Goal: Task Accomplishment & Management: Use online tool/utility

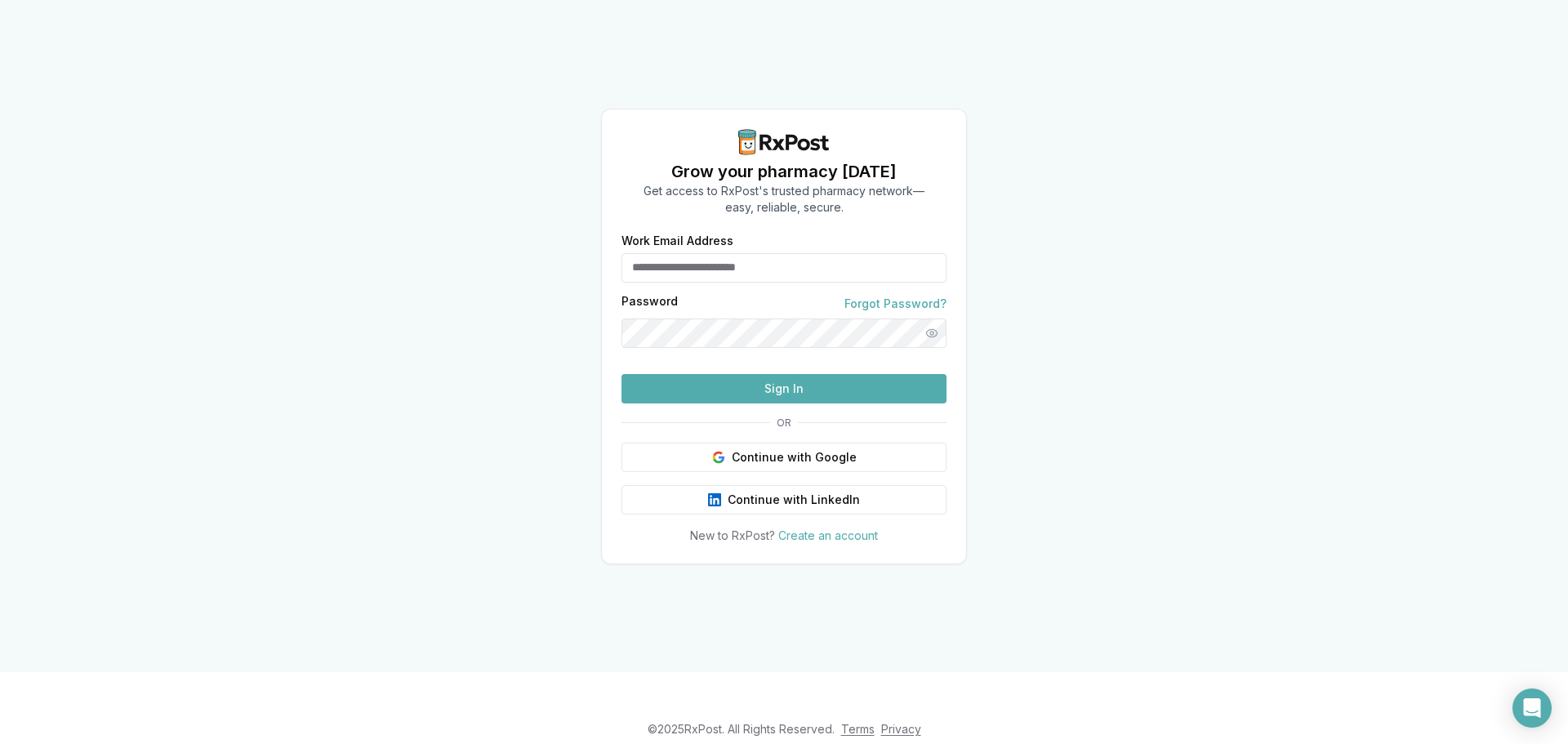
click at [836, 253] on input "Work Email Address" at bounding box center [784, 267] width 325 height 30
type input "**********"
click at [622, 375] on button "Sign In" at bounding box center [784, 389] width 325 height 30
click at [932, 319] on button "Show password" at bounding box center [931, 333] width 30 height 30
click at [799, 403] on button "Sign In" at bounding box center [784, 389] width 325 height 30
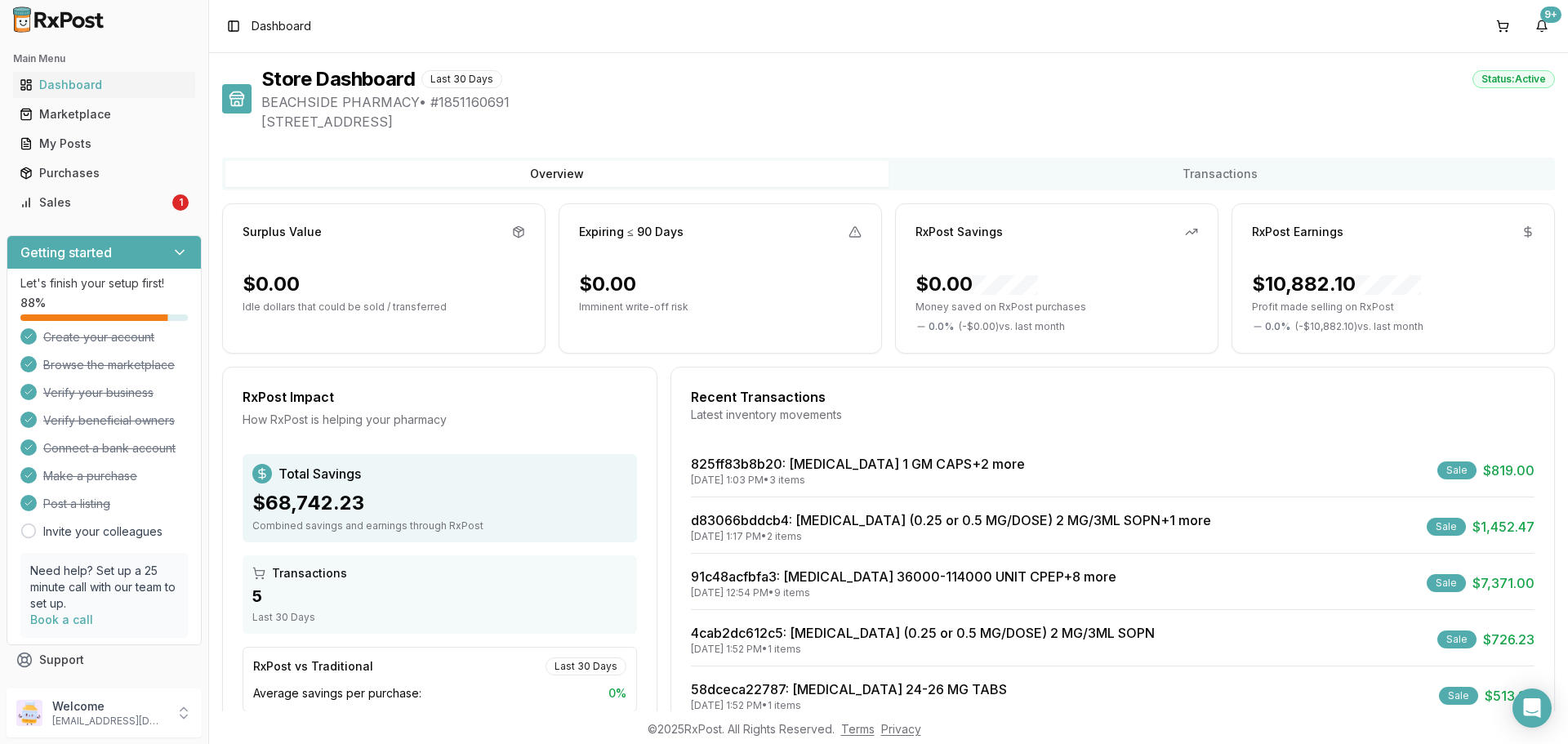
click at [1453, 468] on div "Sale" at bounding box center [1457, 470] width 39 height 18
click at [814, 466] on link "825ff83b8b20 : Vascepa 1 GM CAPS +2 more" at bounding box center [858, 463] width 334 height 16
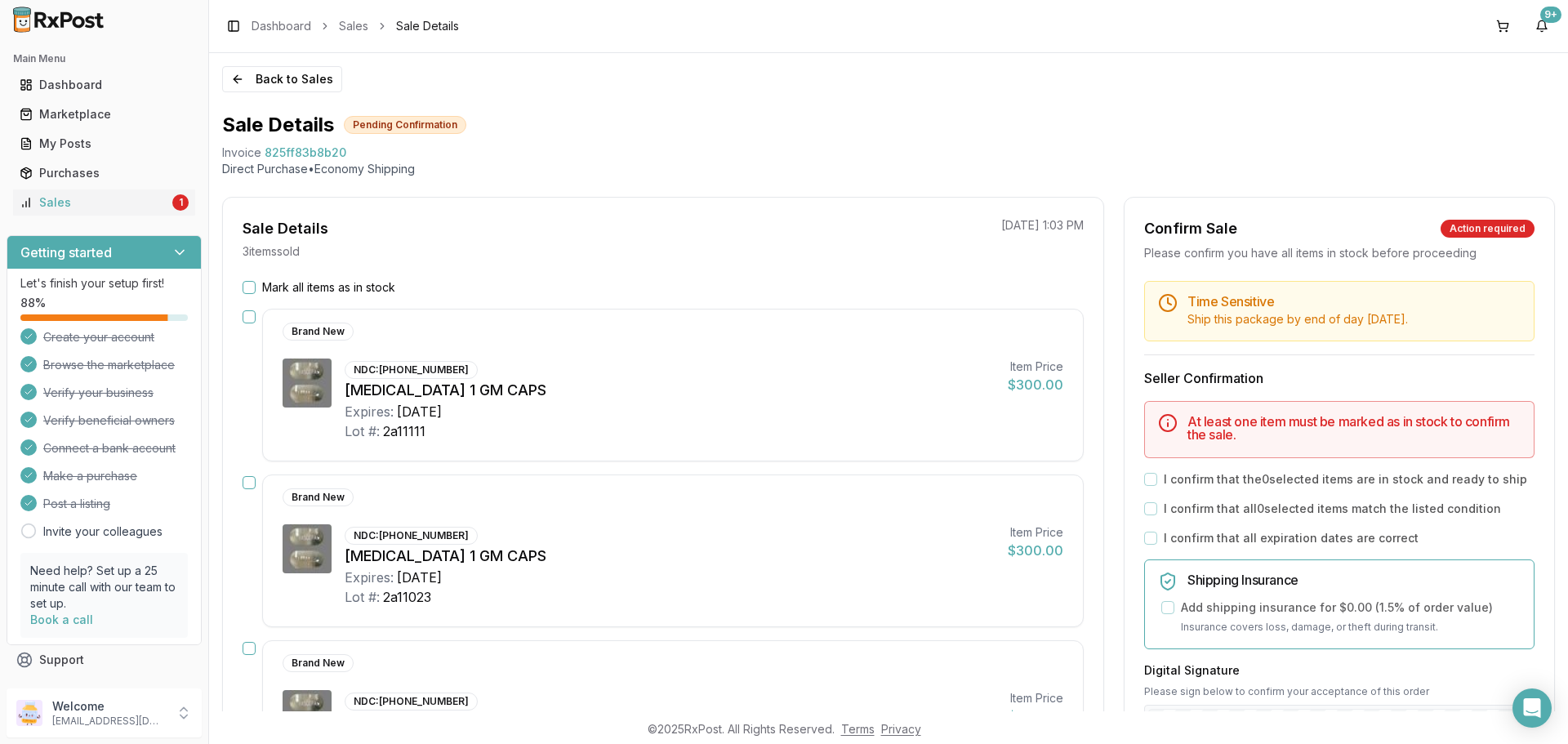
click at [249, 289] on button "Mark all items as in stock" at bounding box center [249, 287] width 13 height 13
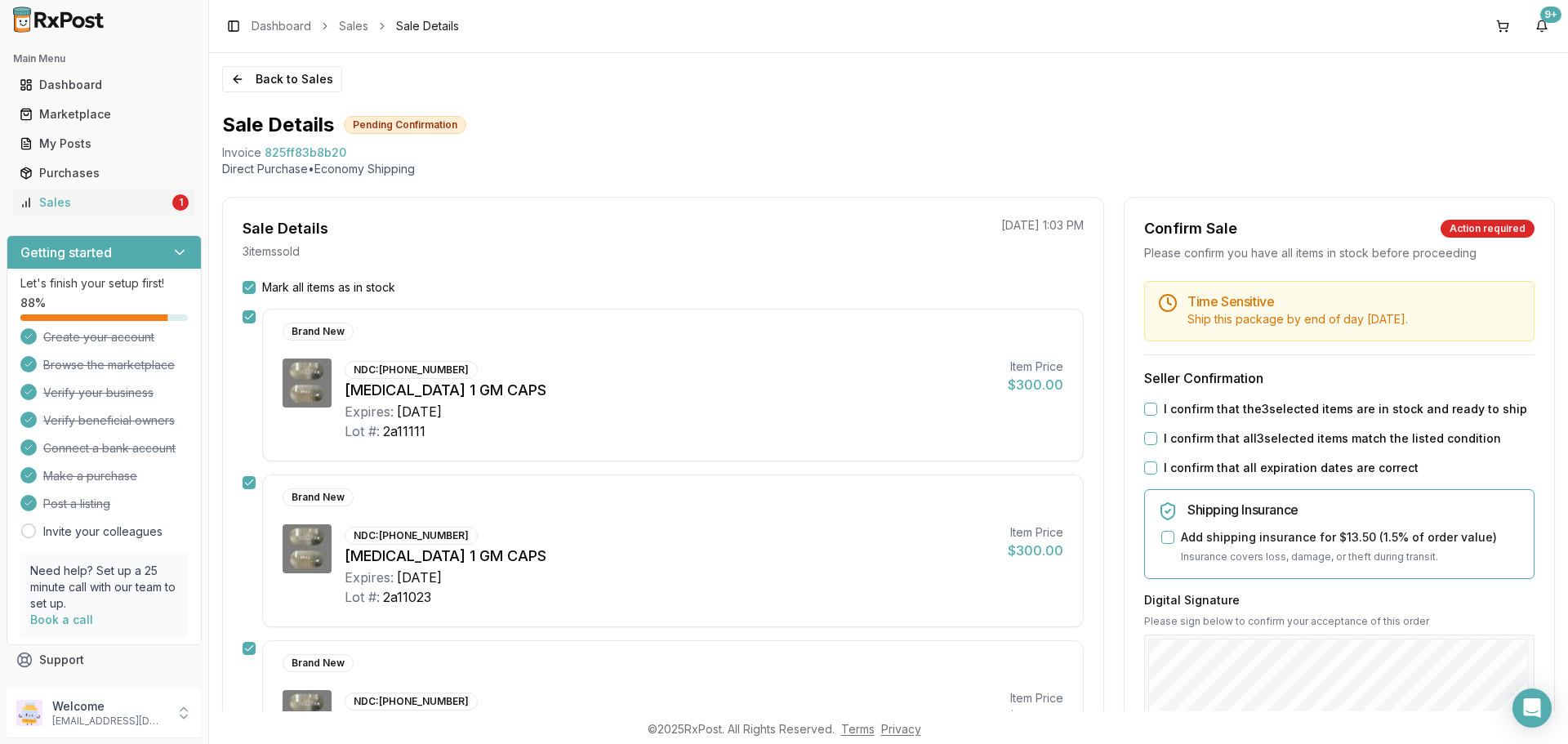
drag, startPoint x: 1152, startPoint y: 407, endPoint x: 1169, endPoint y: 413, distance: 18.0
click at [1153, 408] on div "I confirm that the 3 selected items are in stock and ready to ship" at bounding box center [1339, 408] width 391 height 16
click at [1147, 408] on button "I confirm that the 3 selected items are in stock and ready to ship" at bounding box center [1150, 408] width 13 height 13
click at [1148, 441] on button "I confirm that all 3 selected items match the listed condition" at bounding box center [1150, 438] width 13 height 13
click at [1149, 464] on button "I confirm that all expiration dates are correct" at bounding box center [1150, 467] width 13 height 13
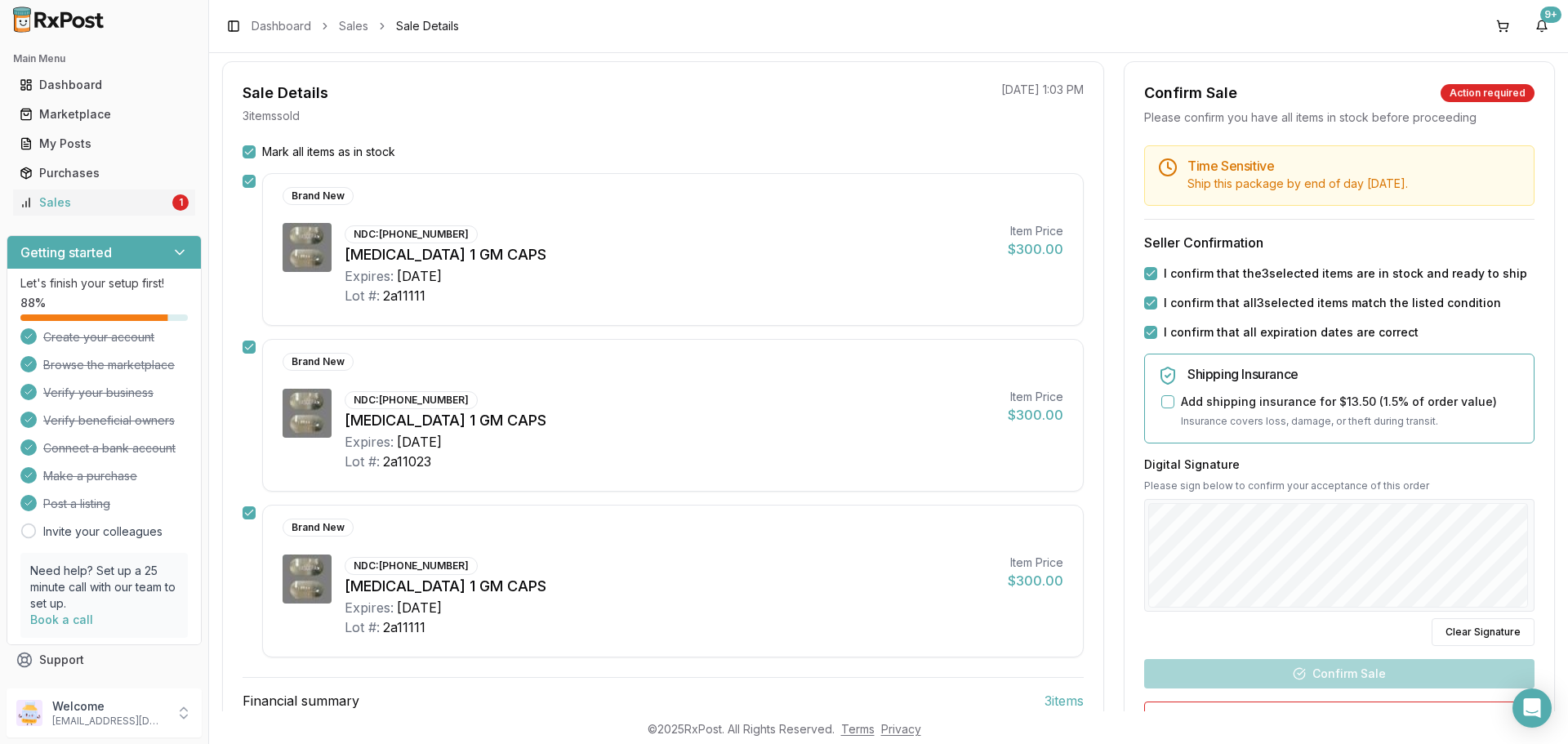
scroll to position [164, 0]
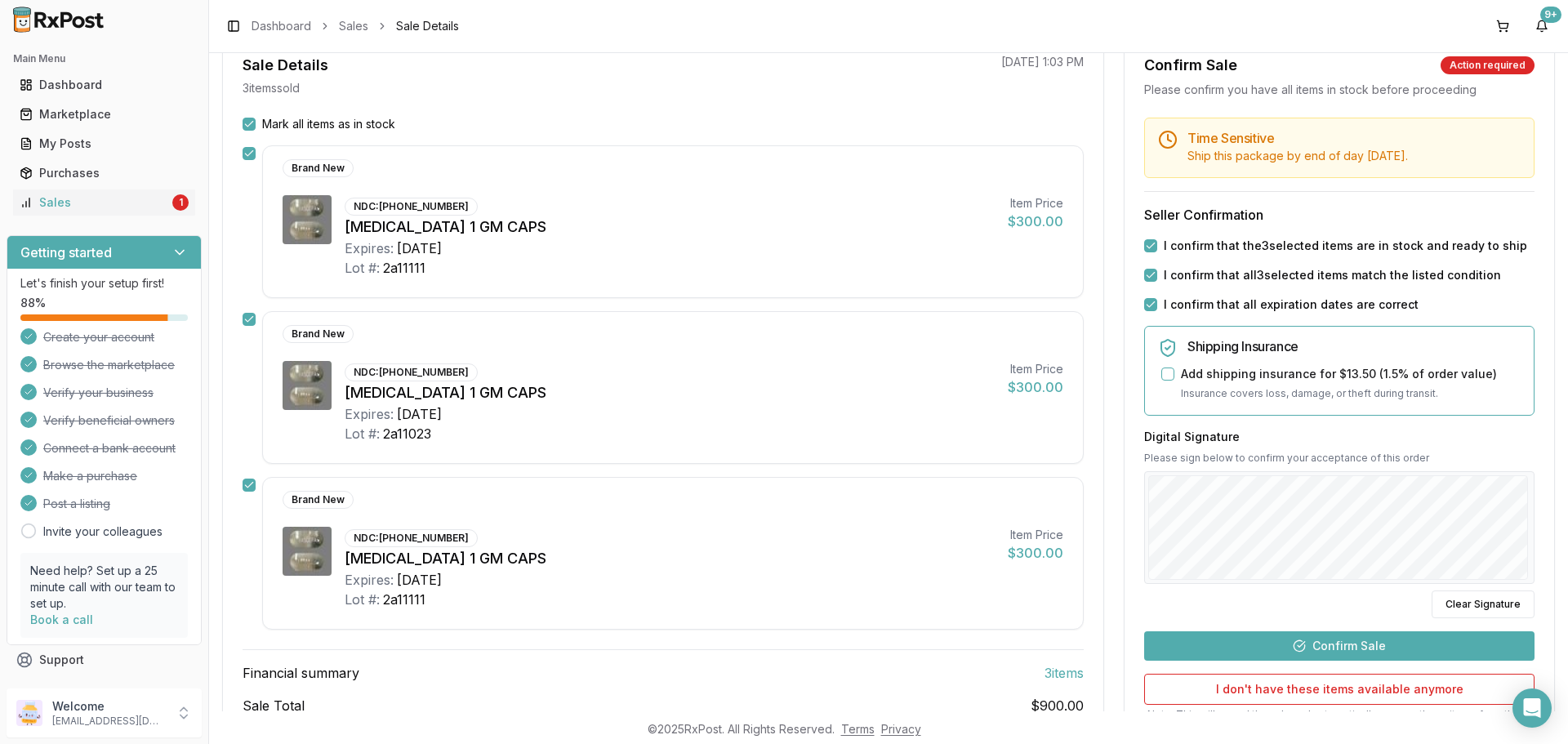
click at [1341, 639] on button "Confirm Sale" at bounding box center [1339, 646] width 391 height 30
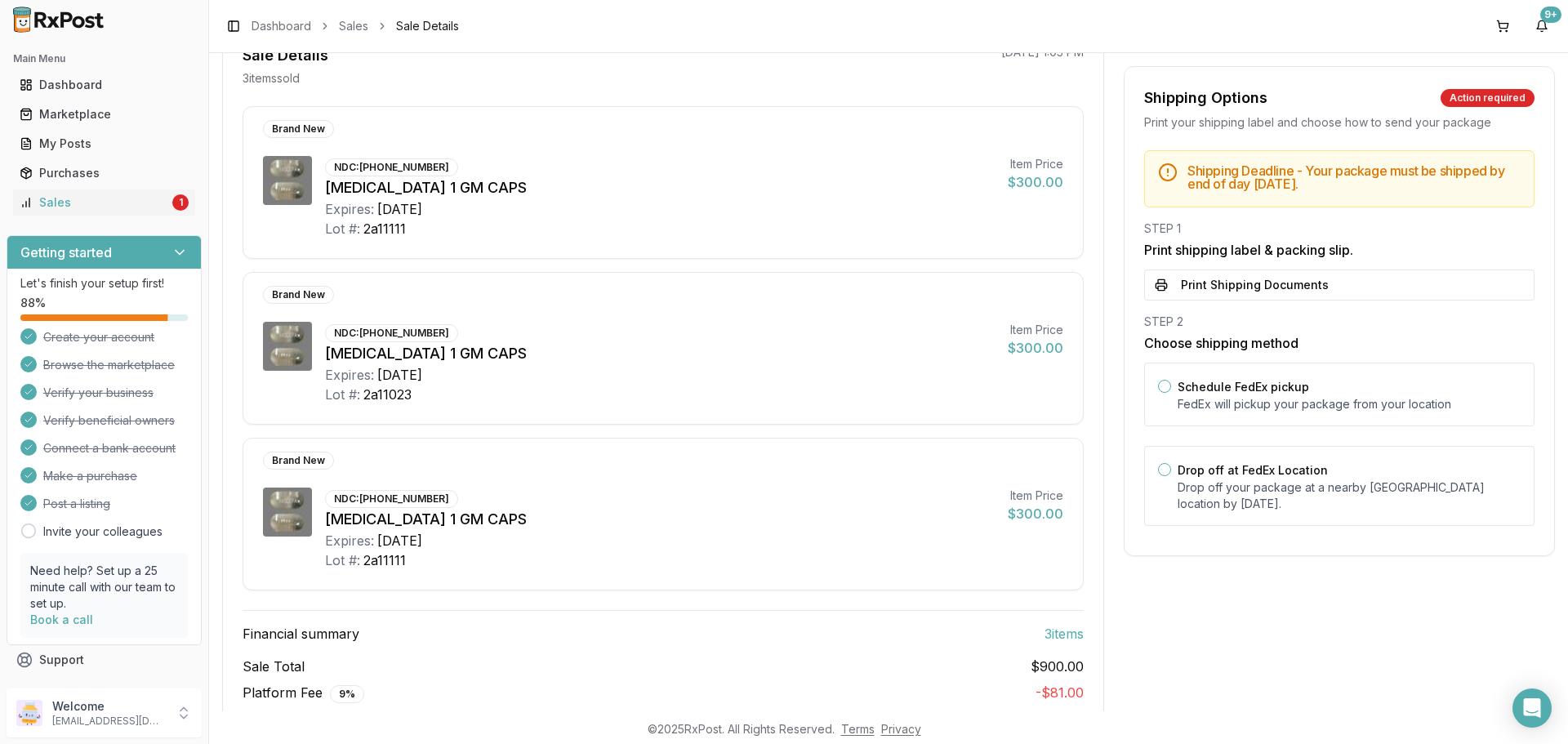
scroll to position [97, 0]
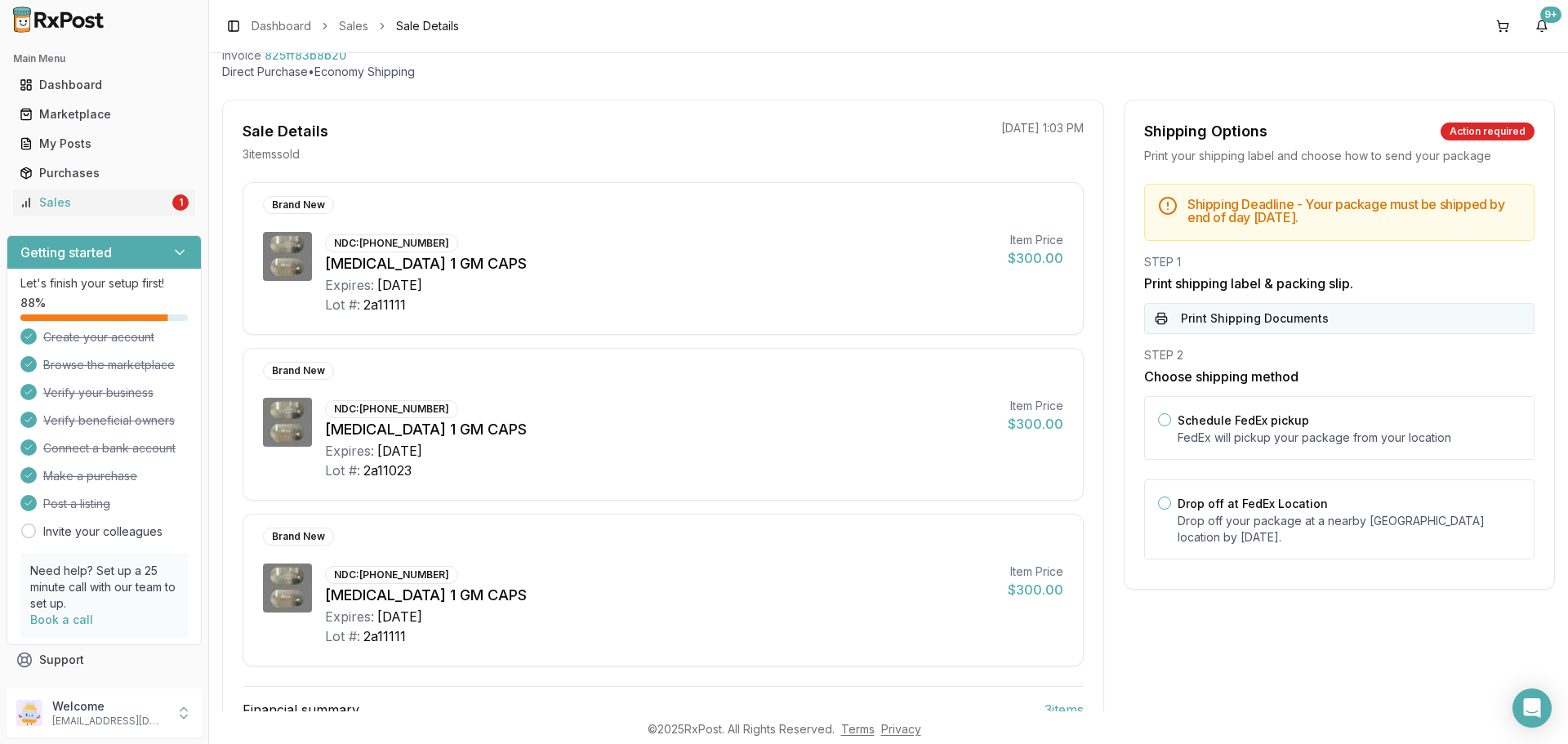
click at [1215, 322] on button "Print Shipping Documents" at bounding box center [1339, 318] width 391 height 31
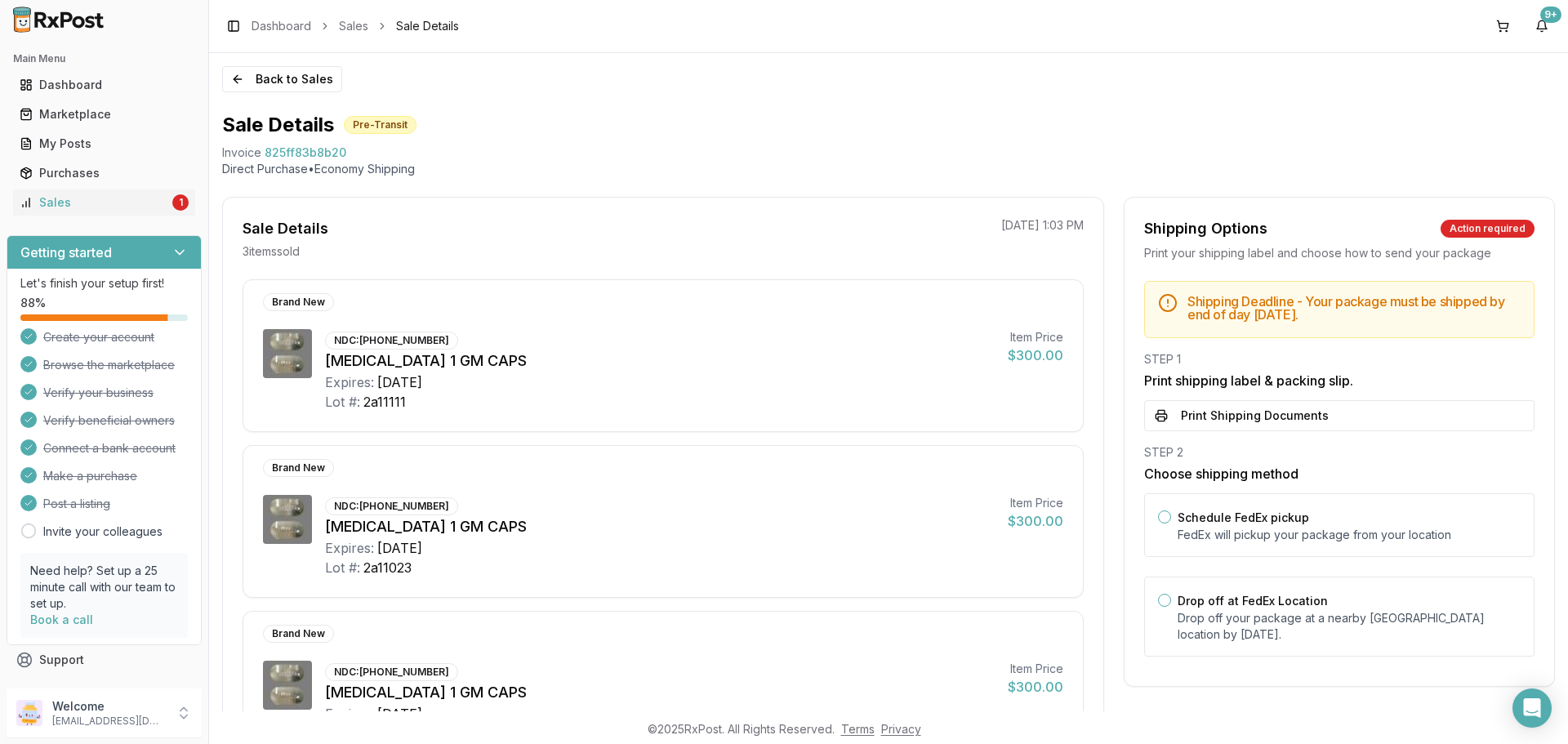
click at [70, 17] on img at bounding box center [59, 19] width 105 height 26
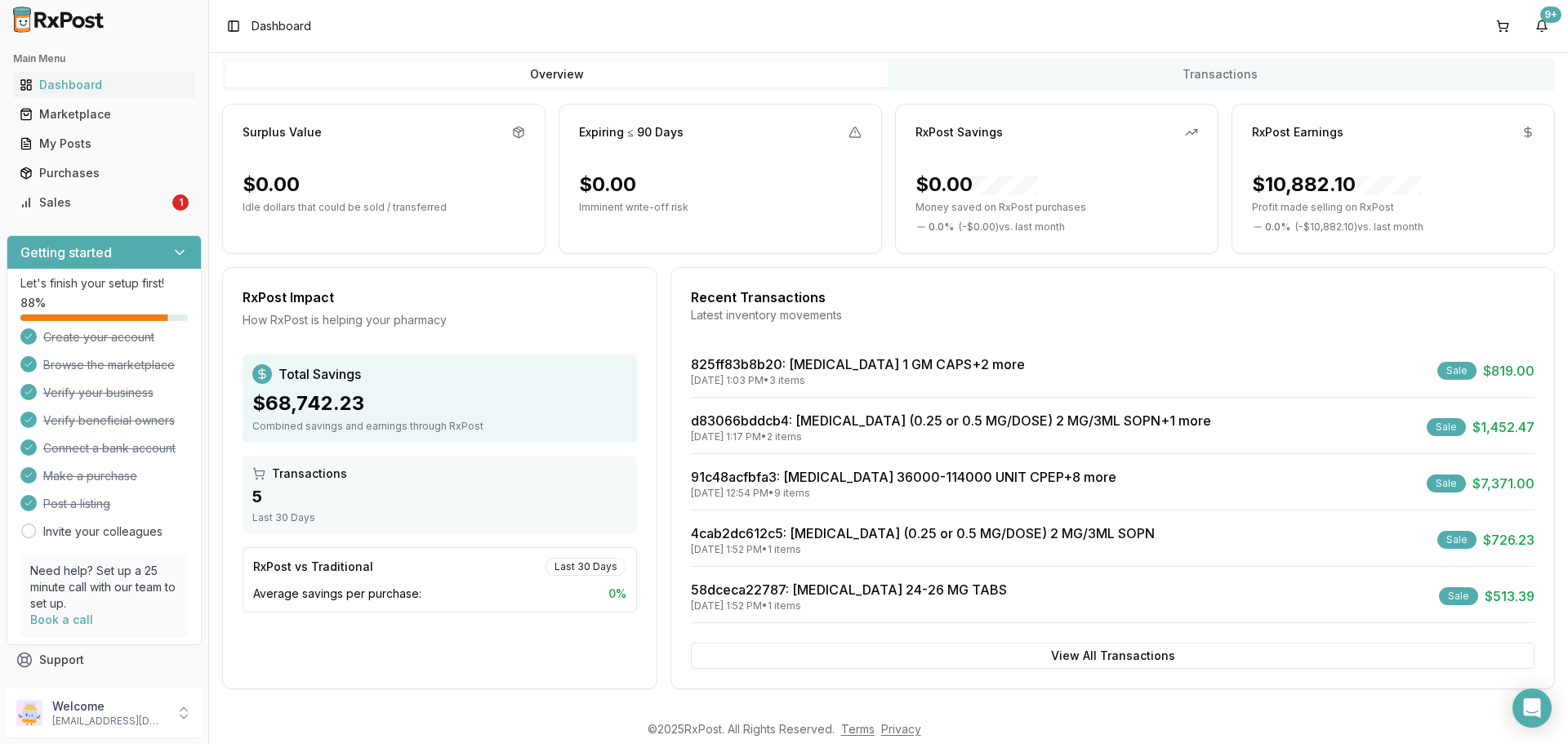
scroll to position [104, 0]
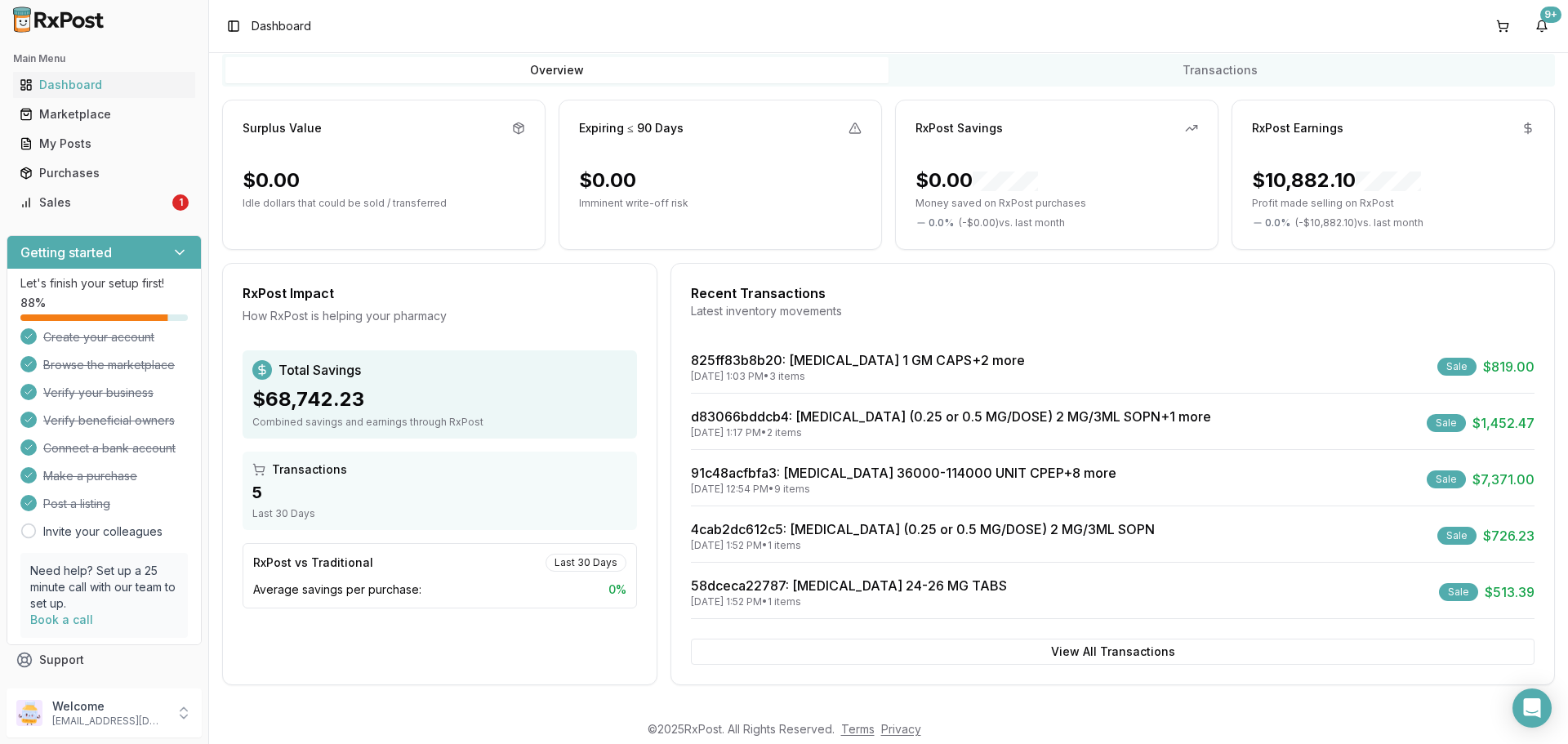
click at [51, 29] on img at bounding box center [59, 19] width 105 height 26
click at [67, 118] on div "Marketplace" at bounding box center [104, 114] width 169 height 16
